Goal: Task Accomplishment & Management: Use online tool/utility

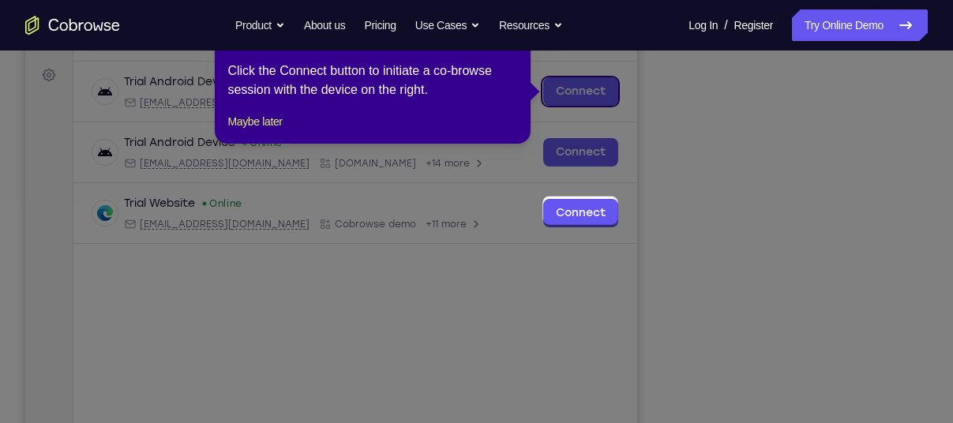
scroll to position [248, 0]
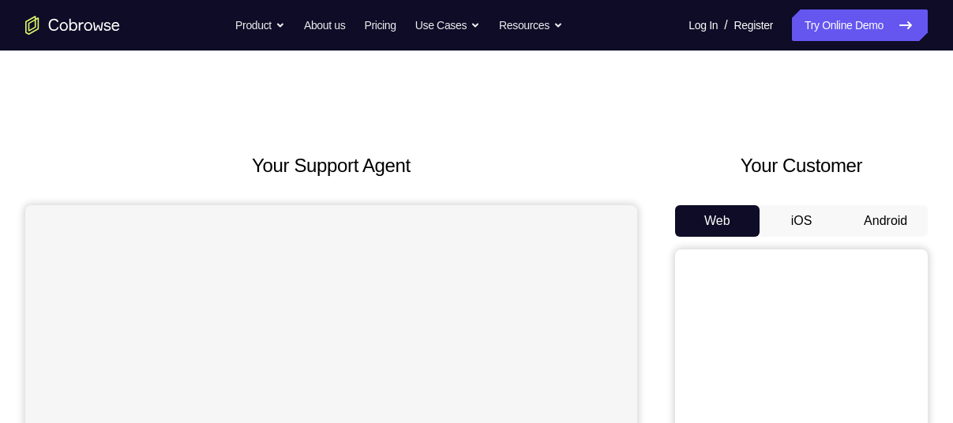
click at [881, 218] on button "Android" at bounding box center [885, 221] width 84 height 32
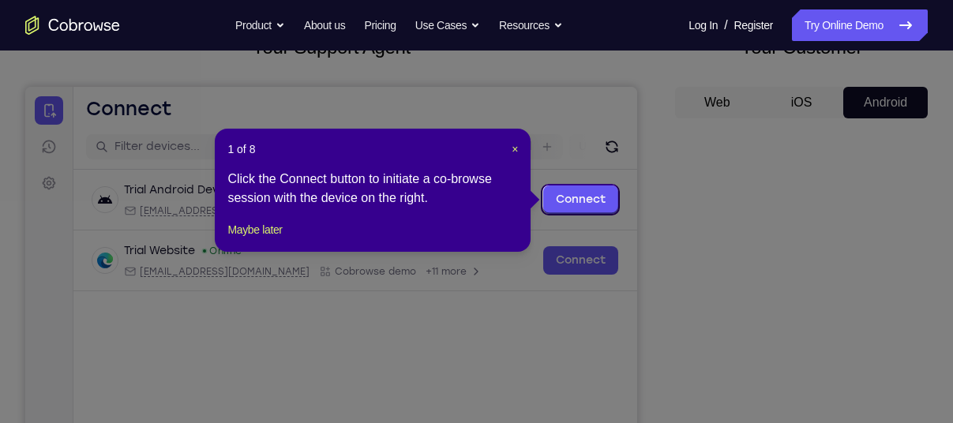
scroll to position [118, 0]
click at [513, 151] on span "×" at bounding box center [515, 150] width 6 height 13
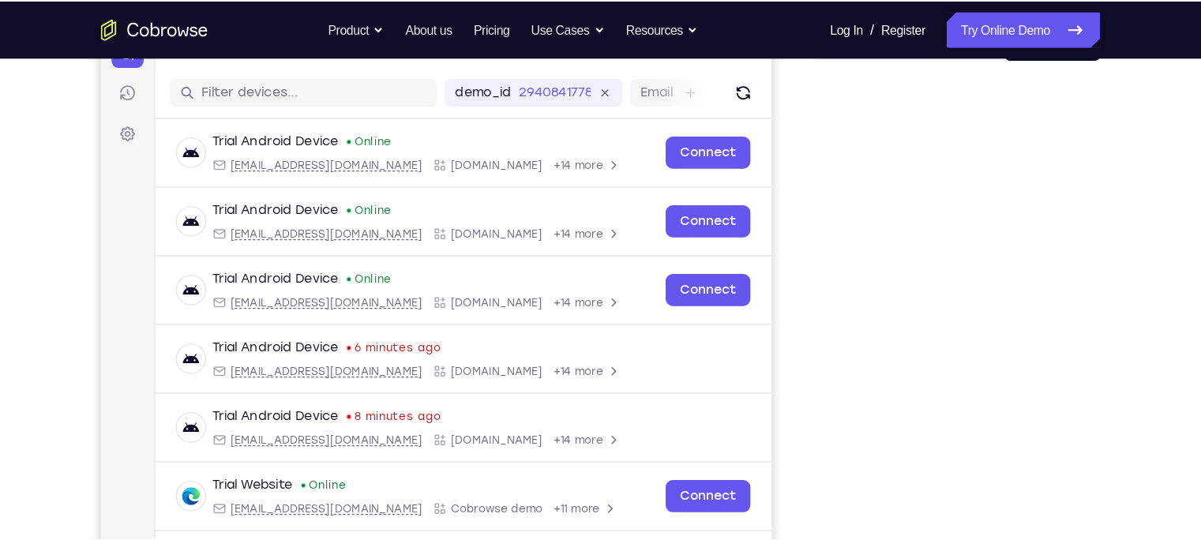
scroll to position [185, 0]
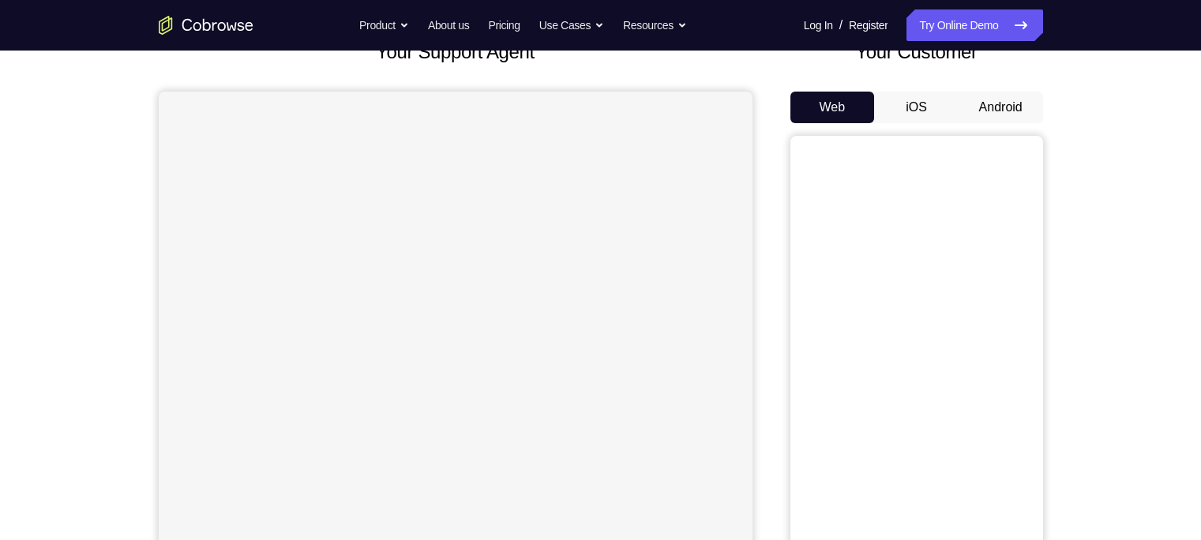
scroll to position [112, 0]
click at [1001, 119] on button "Android" at bounding box center [1001, 109] width 84 height 32
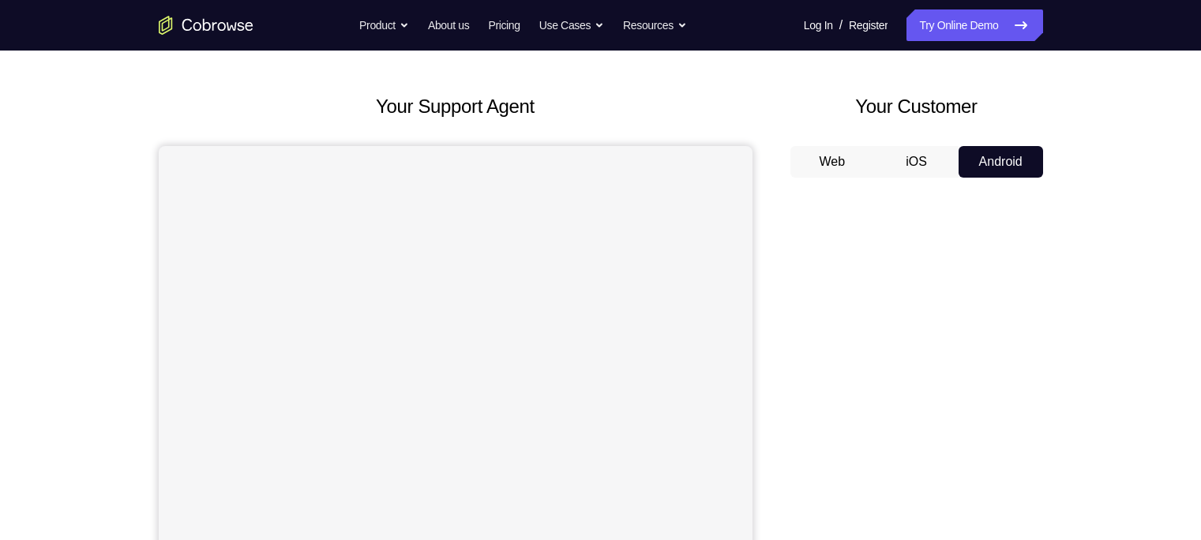
scroll to position [48, 0]
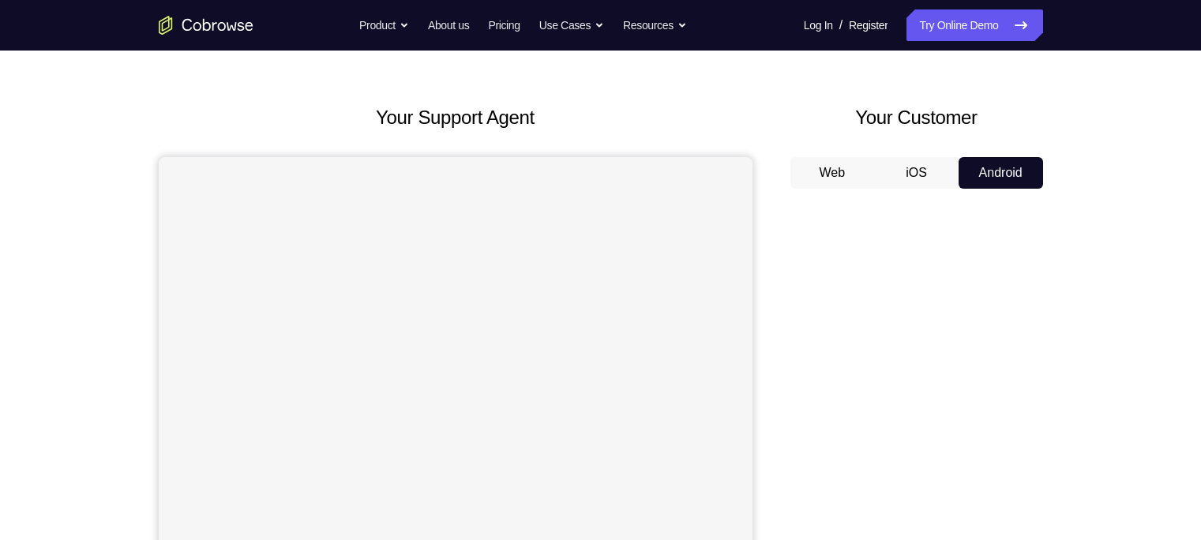
click at [1012, 174] on button "Android" at bounding box center [1001, 173] width 84 height 32
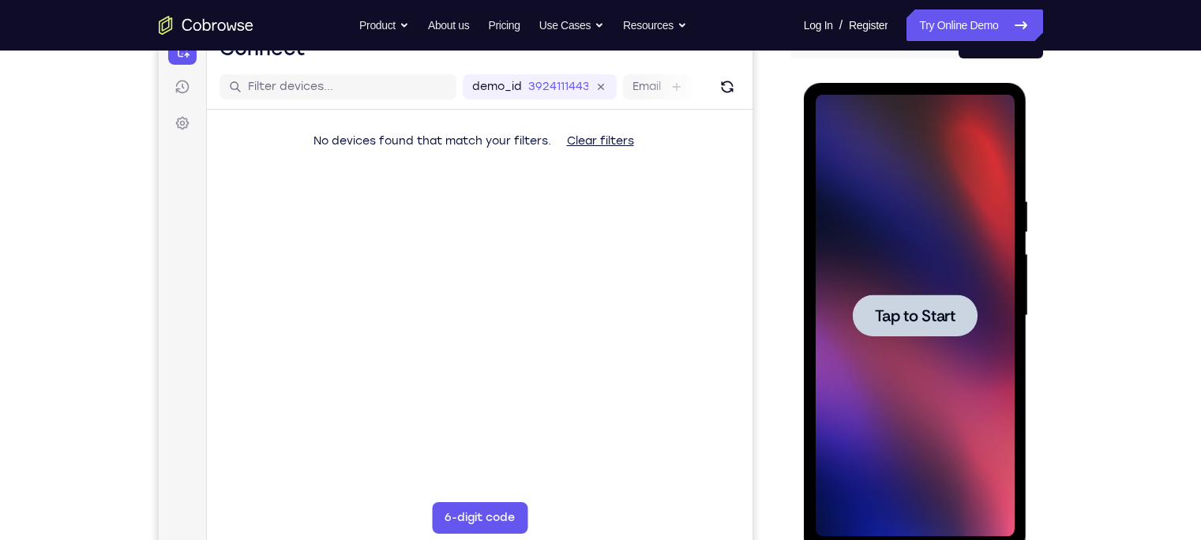
scroll to position [0, 0]
click at [884, 304] on div at bounding box center [915, 316] width 125 height 42
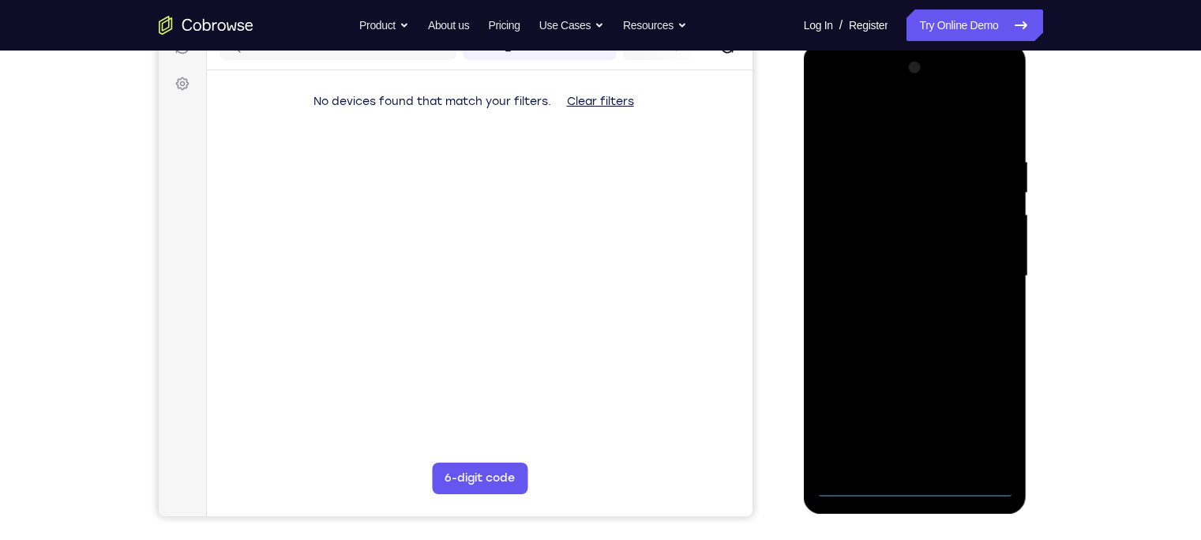
scroll to position [223, 0]
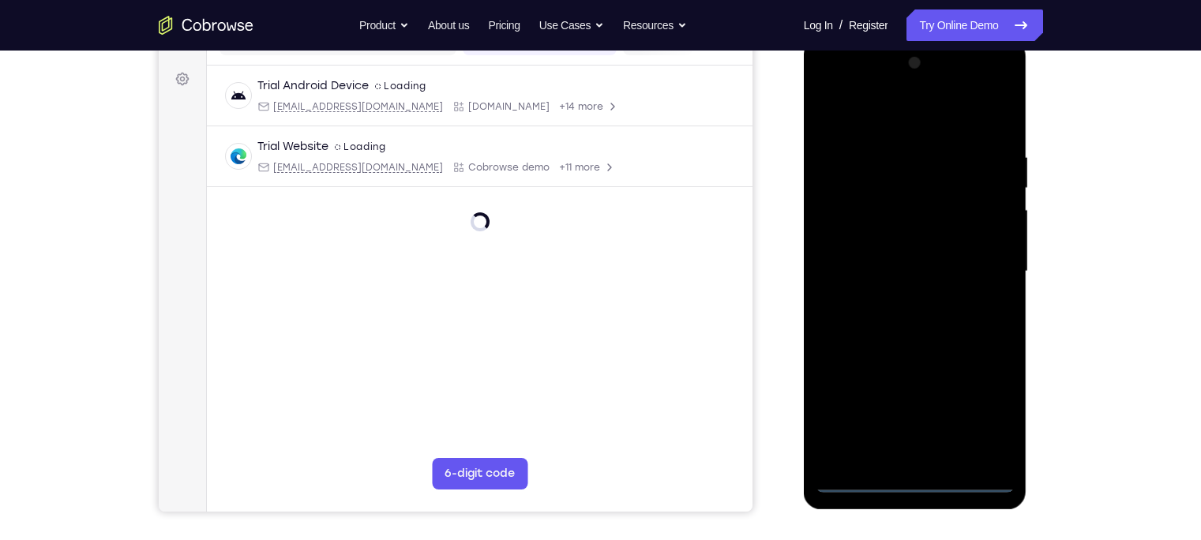
click at [913, 486] on div at bounding box center [915, 274] width 223 height 471
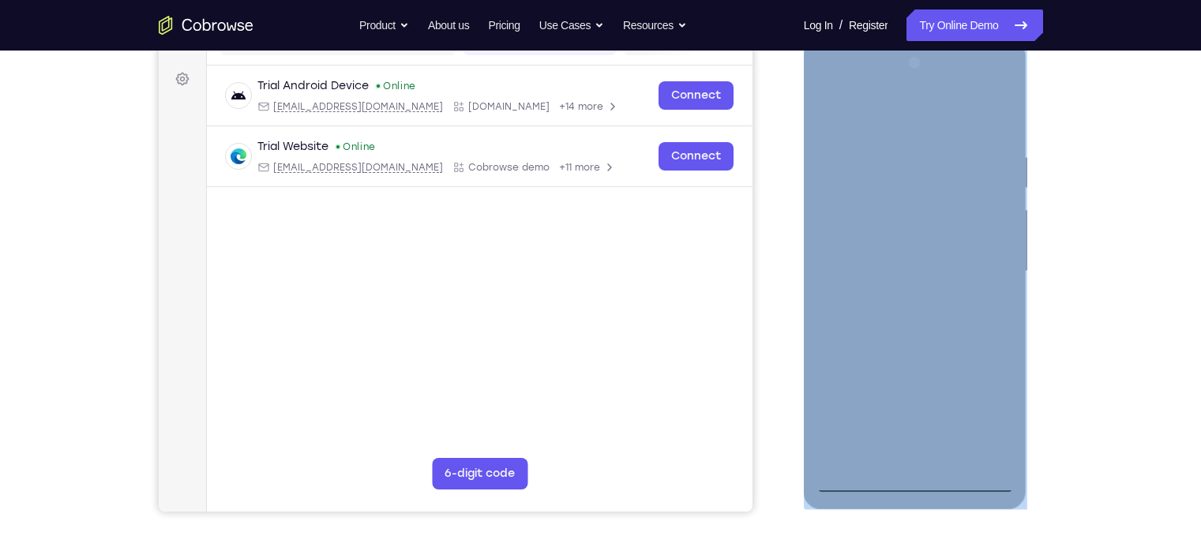
click at [913, 486] on div at bounding box center [915, 272] width 199 height 442
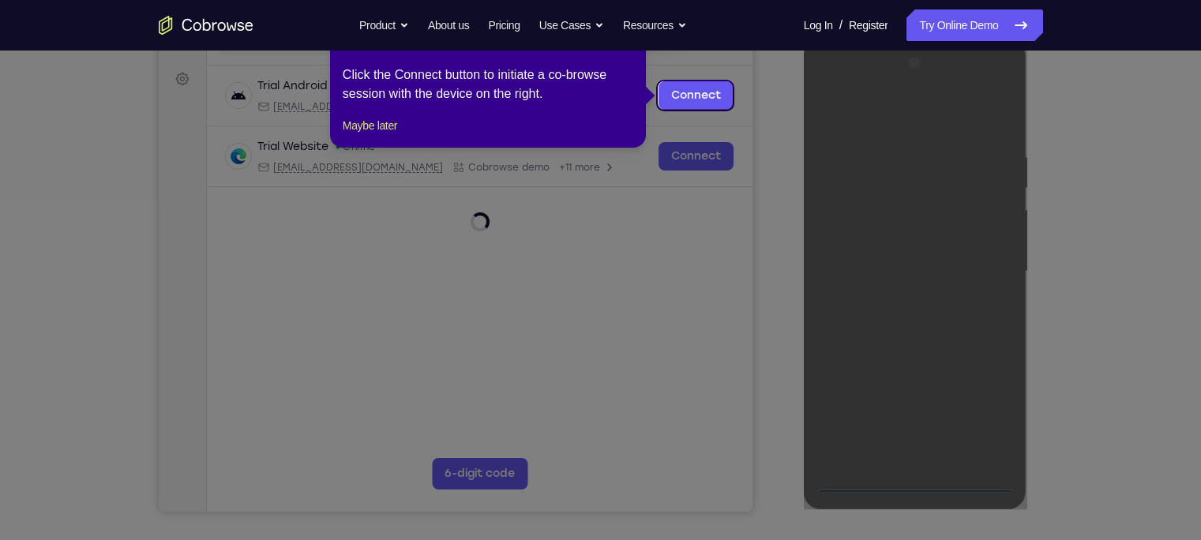
click at [749, 87] on icon at bounding box center [608, 270] width 1216 height 540
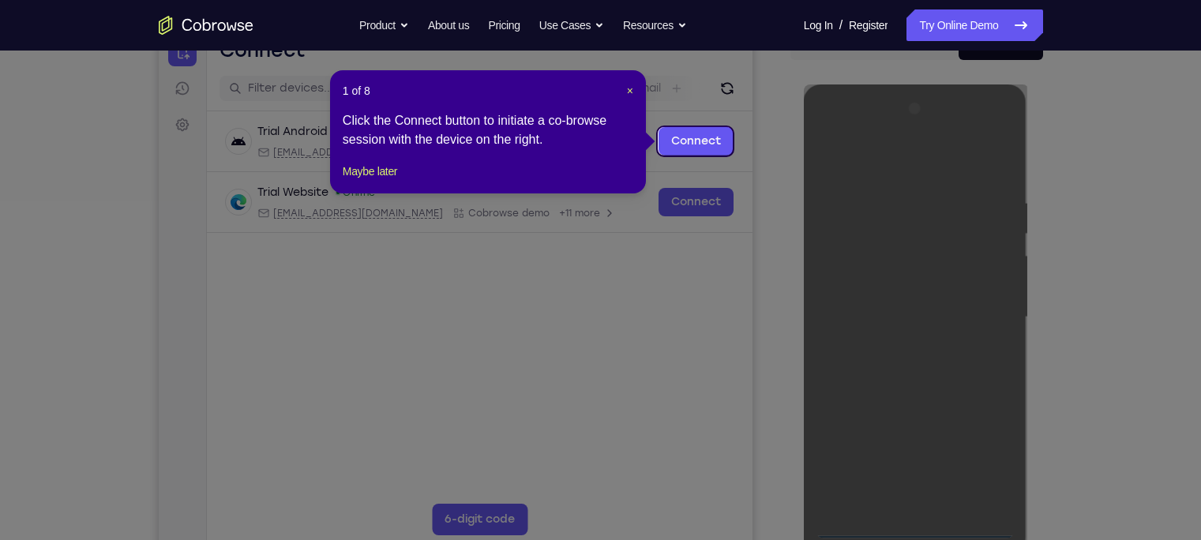
scroll to position [175, 0]
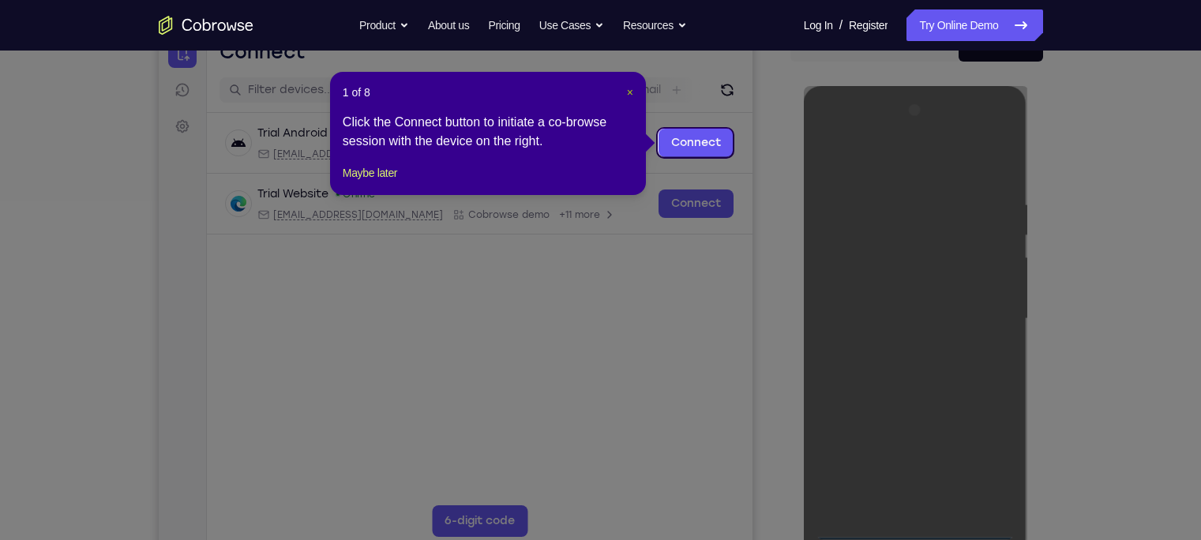
click at [627, 94] on span "×" at bounding box center [630, 92] width 6 height 13
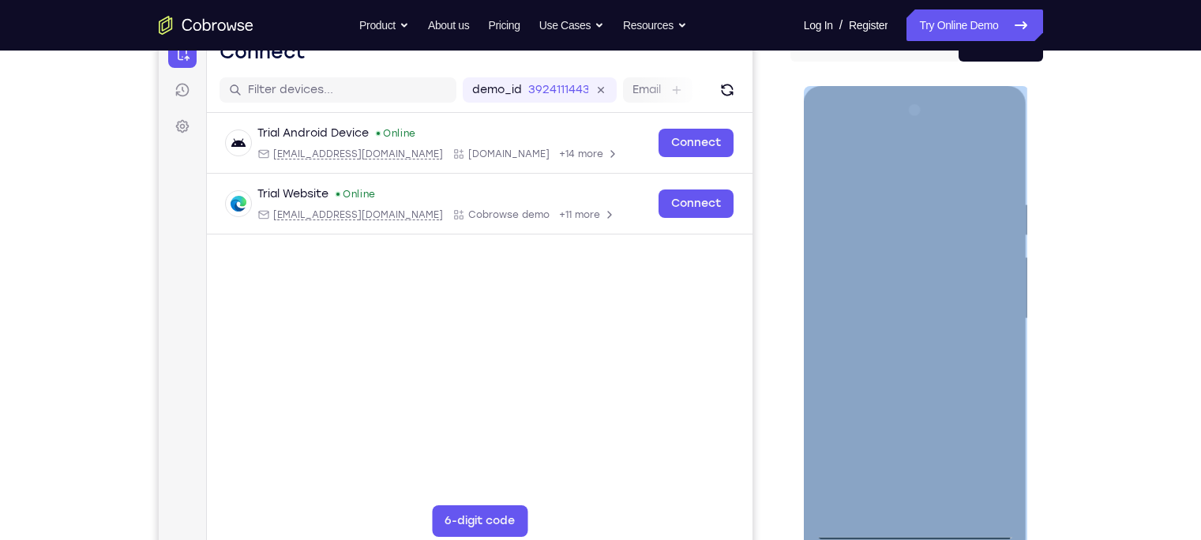
click at [971, 470] on div at bounding box center [915, 319] width 199 height 442
click at [841, 132] on div at bounding box center [915, 319] width 199 height 442
click at [980, 299] on div at bounding box center [915, 319] width 199 height 442
click at [894, 346] on div at bounding box center [915, 319] width 199 height 442
click at [888, 303] on div at bounding box center [915, 319] width 199 height 442
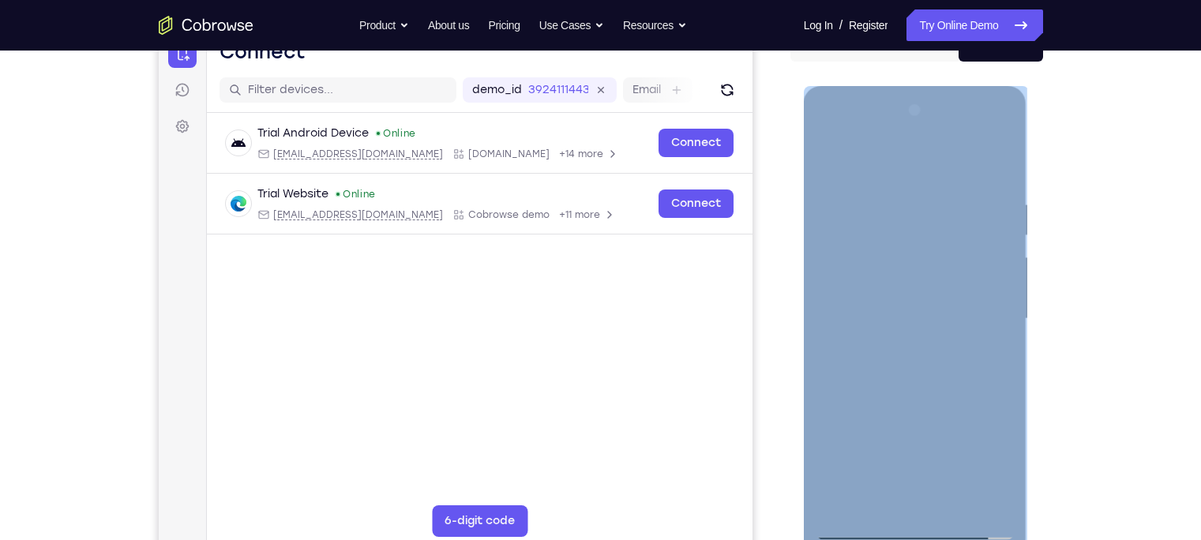
click at [896, 344] on div at bounding box center [915, 319] width 199 height 442
click at [888, 237] on div at bounding box center [915, 319] width 199 height 442
click at [907, 271] on div at bounding box center [915, 319] width 199 height 442
click at [887, 274] on div at bounding box center [915, 319] width 199 height 442
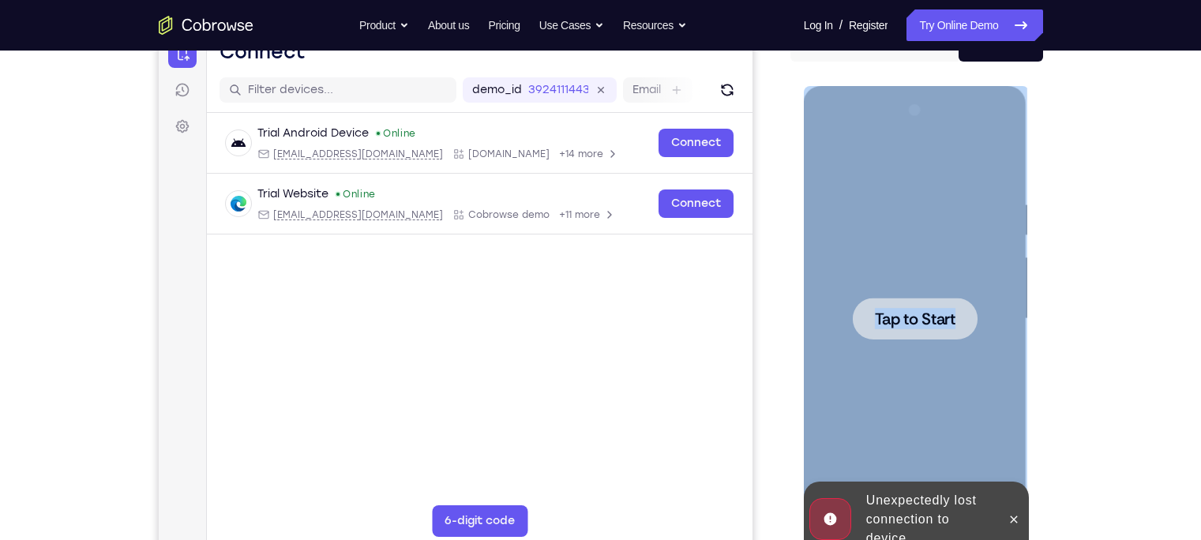
click at [979, 242] on div at bounding box center [915, 319] width 199 height 442
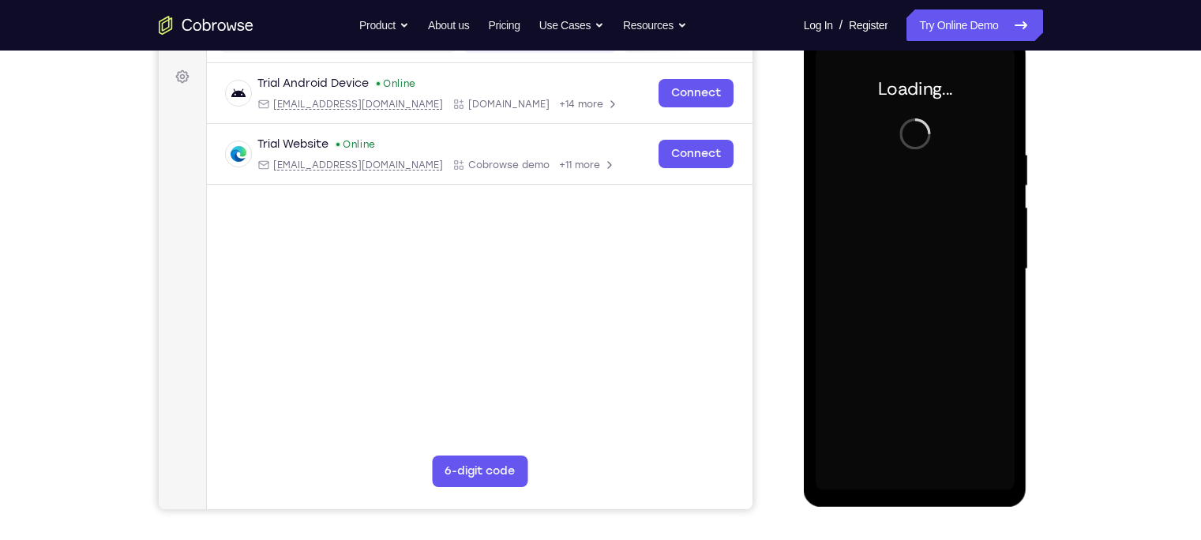
scroll to position [224, 0]
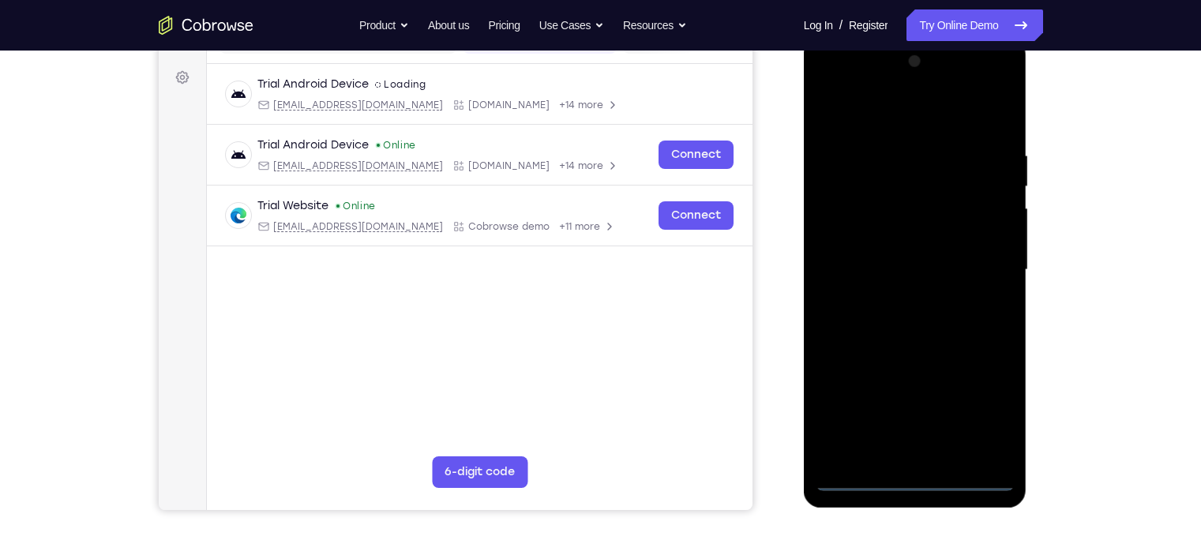
click at [914, 475] on div at bounding box center [915, 270] width 199 height 442
click at [1004, 417] on div at bounding box center [915, 270] width 199 height 442
click at [982, 415] on div at bounding box center [915, 270] width 199 height 442
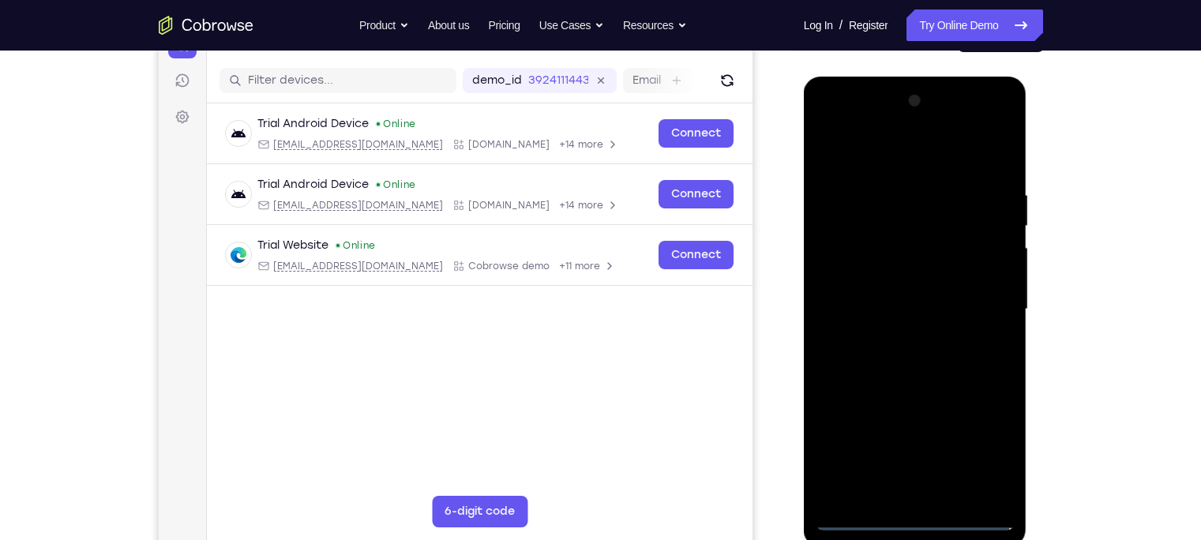
scroll to position [183, 0]
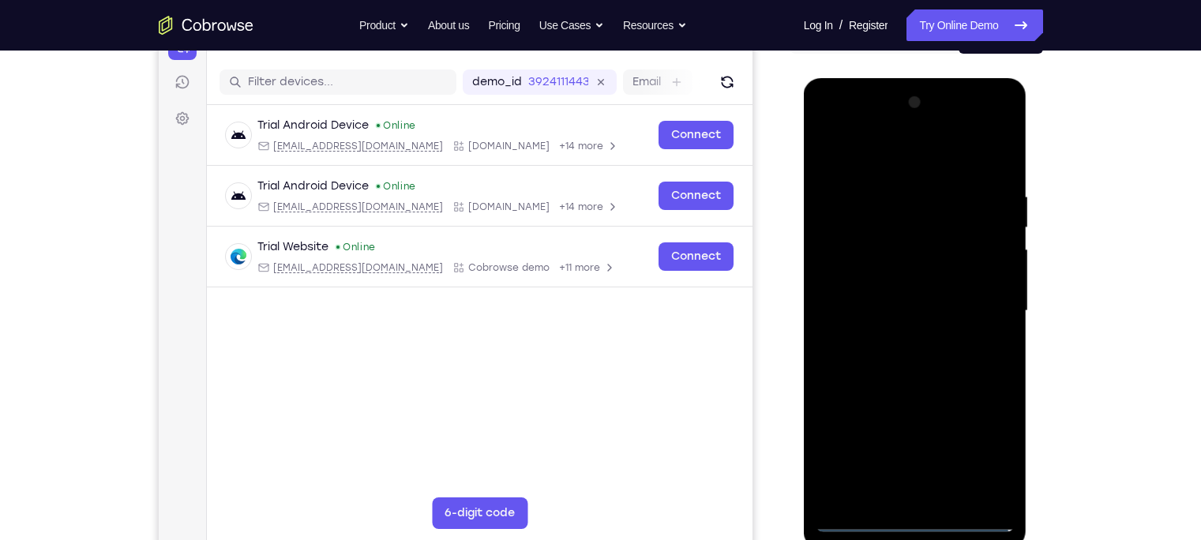
click at [984, 439] on div at bounding box center [915, 311] width 199 height 442
click at [849, 114] on div at bounding box center [915, 311] width 199 height 442
click at [839, 121] on div at bounding box center [915, 311] width 199 height 442
click at [975, 314] on div at bounding box center [915, 311] width 199 height 442
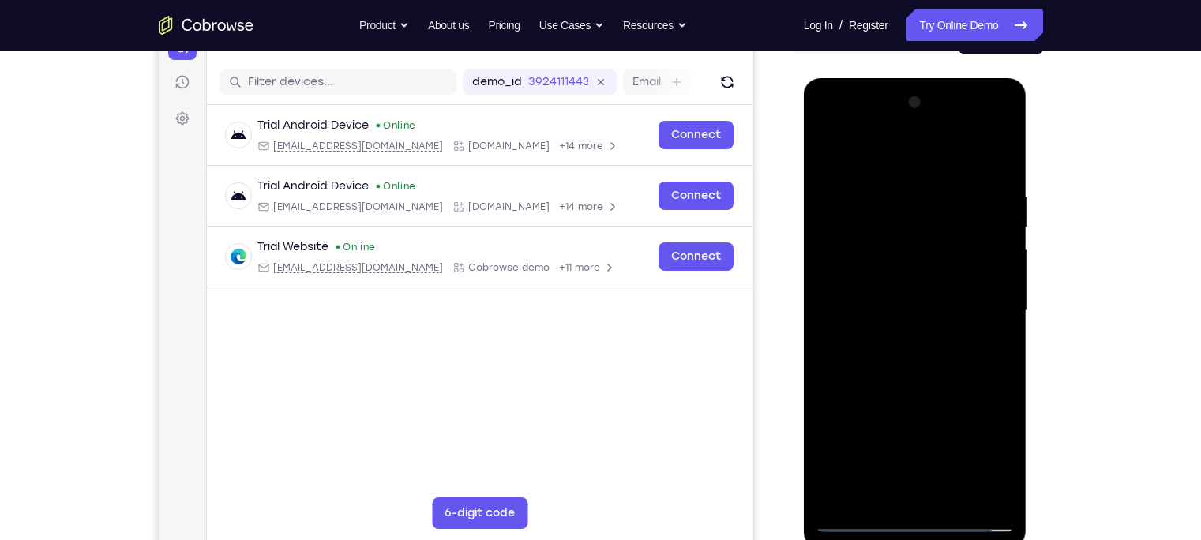
click at [988, 311] on div at bounding box center [915, 311] width 199 height 442
click at [899, 339] on div at bounding box center [915, 311] width 199 height 442
click at [892, 297] on div at bounding box center [915, 311] width 199 height 442
click at [892, 295] on div at bounding box center [915, 311] width 199 height 442
